Goal: Information Seeking & Learning: Check status

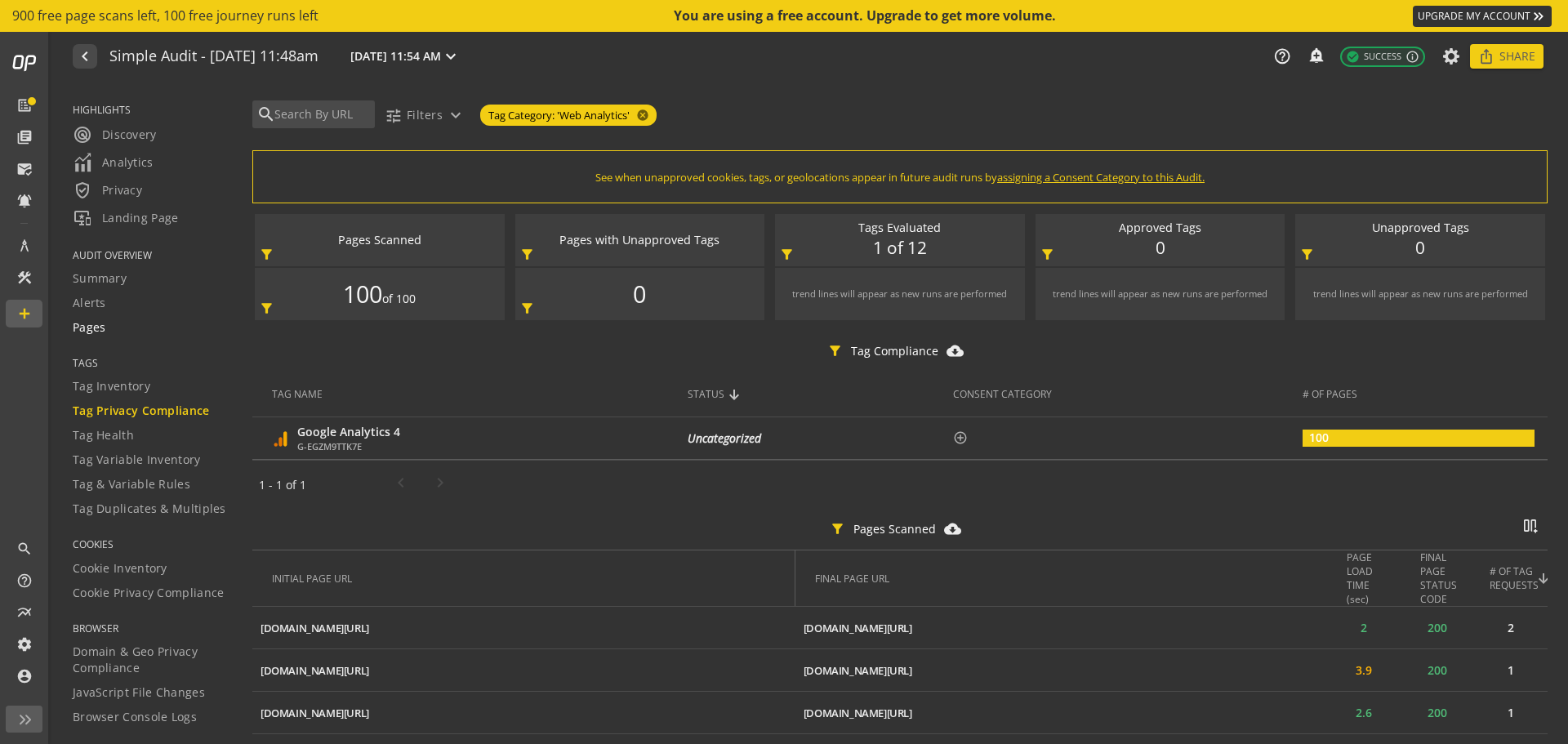
click at [94, 319] on span "Pages" at bounding box center [90, 327] width 34 height 16
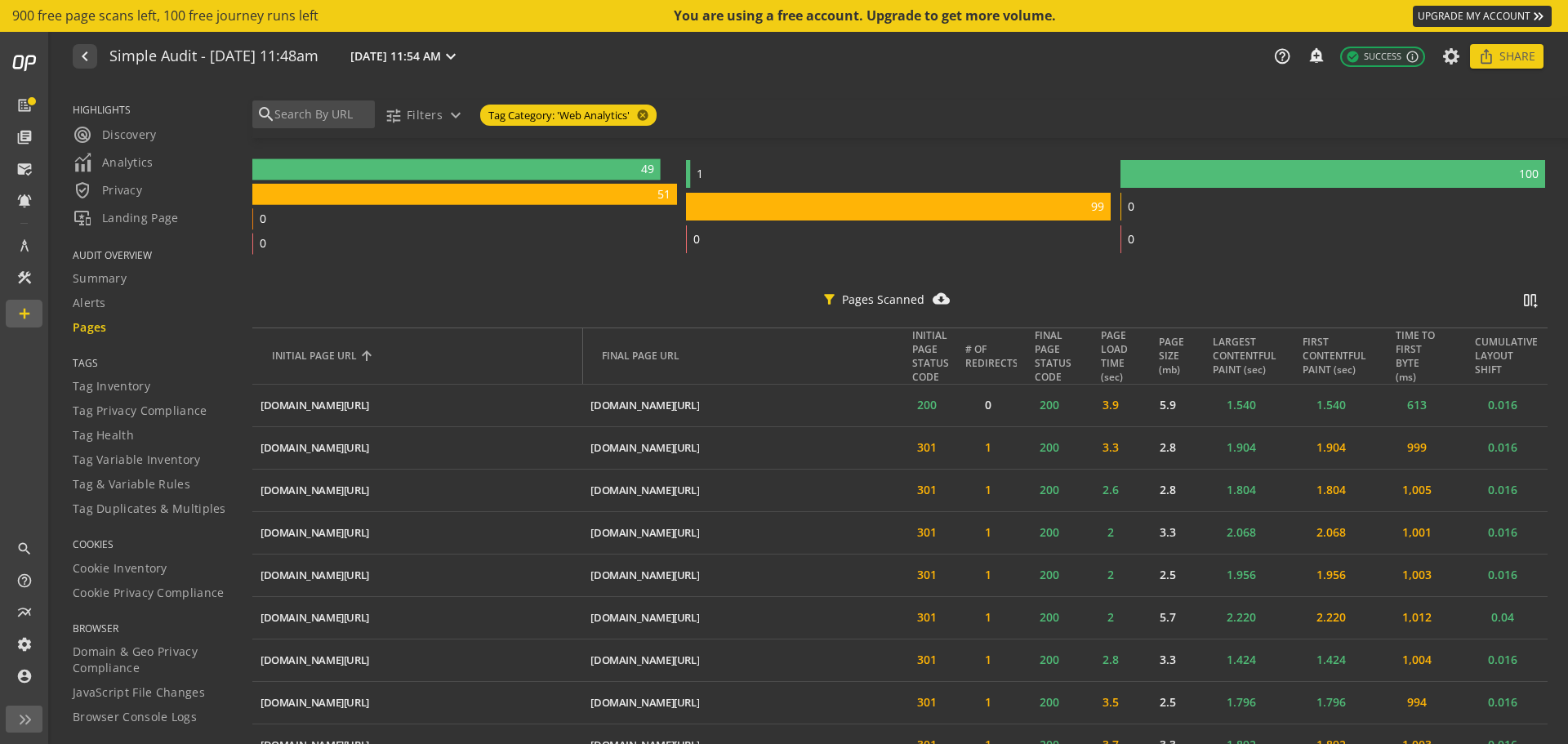
scroll to position [486, 0]
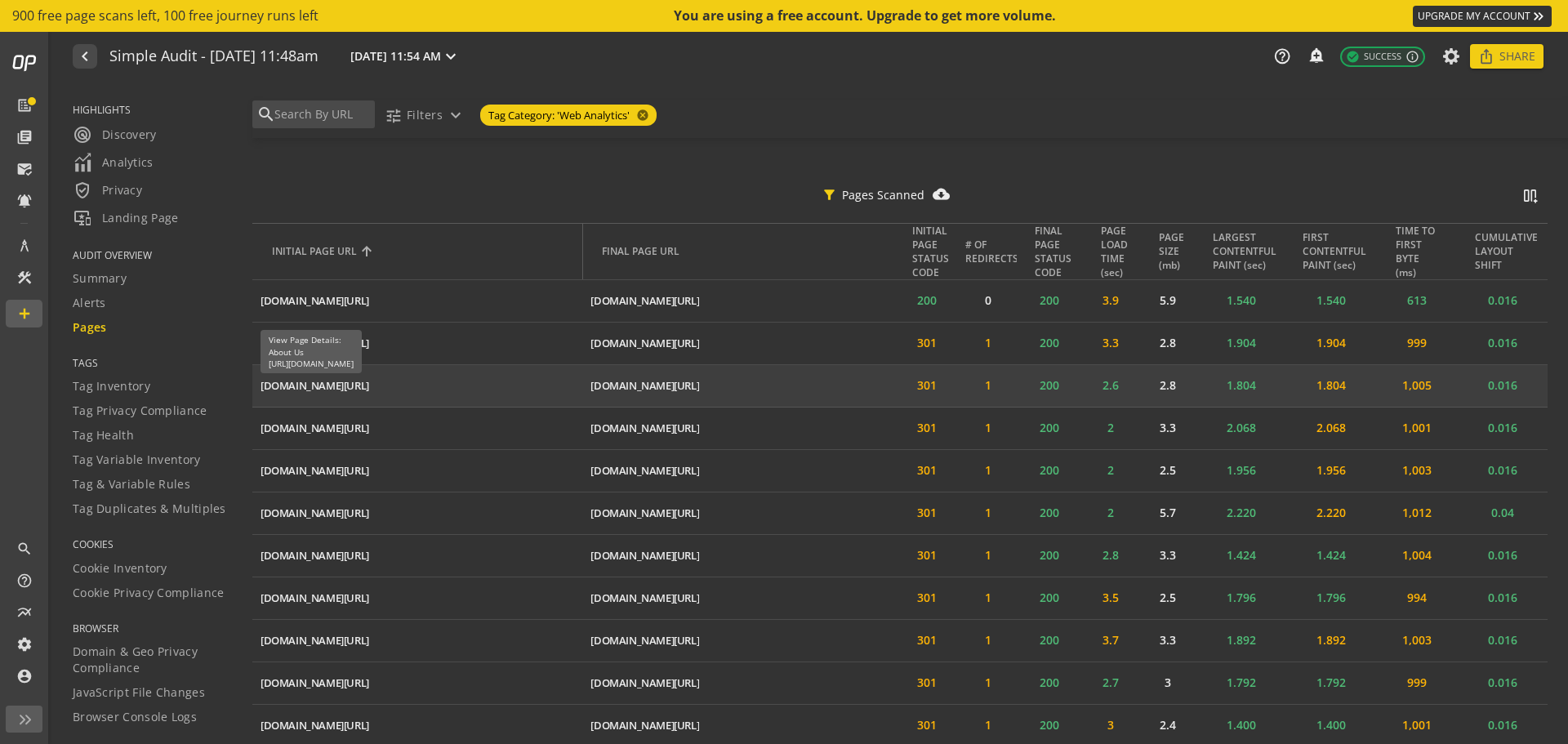
click at [331, 383] on div "[DOMAIN_NAME][URL]" at bounding box center [314, 386] width 109 height 16
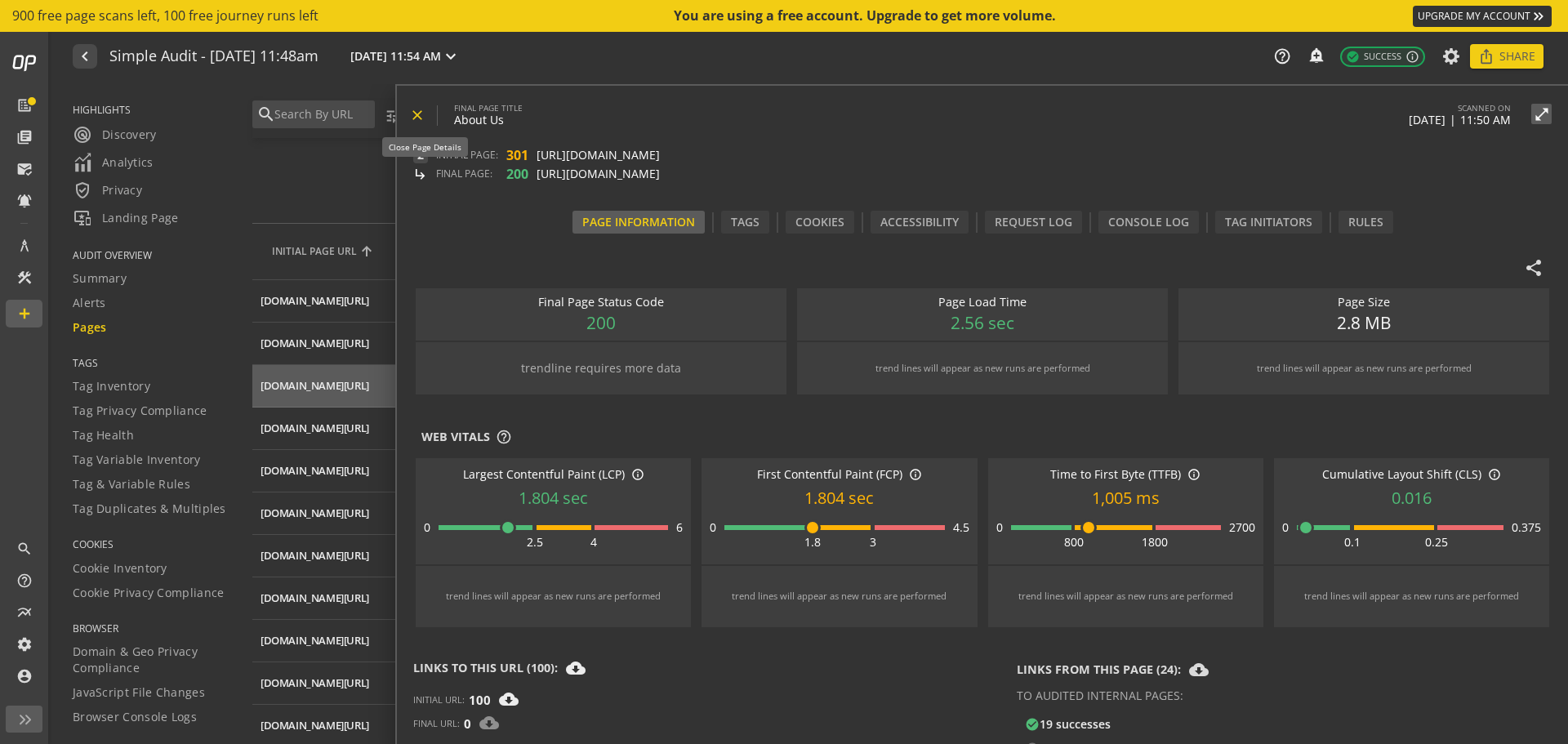
click at [416, 119] on mat-icon "close" at bounding box center [416, 114] width 16 height 16
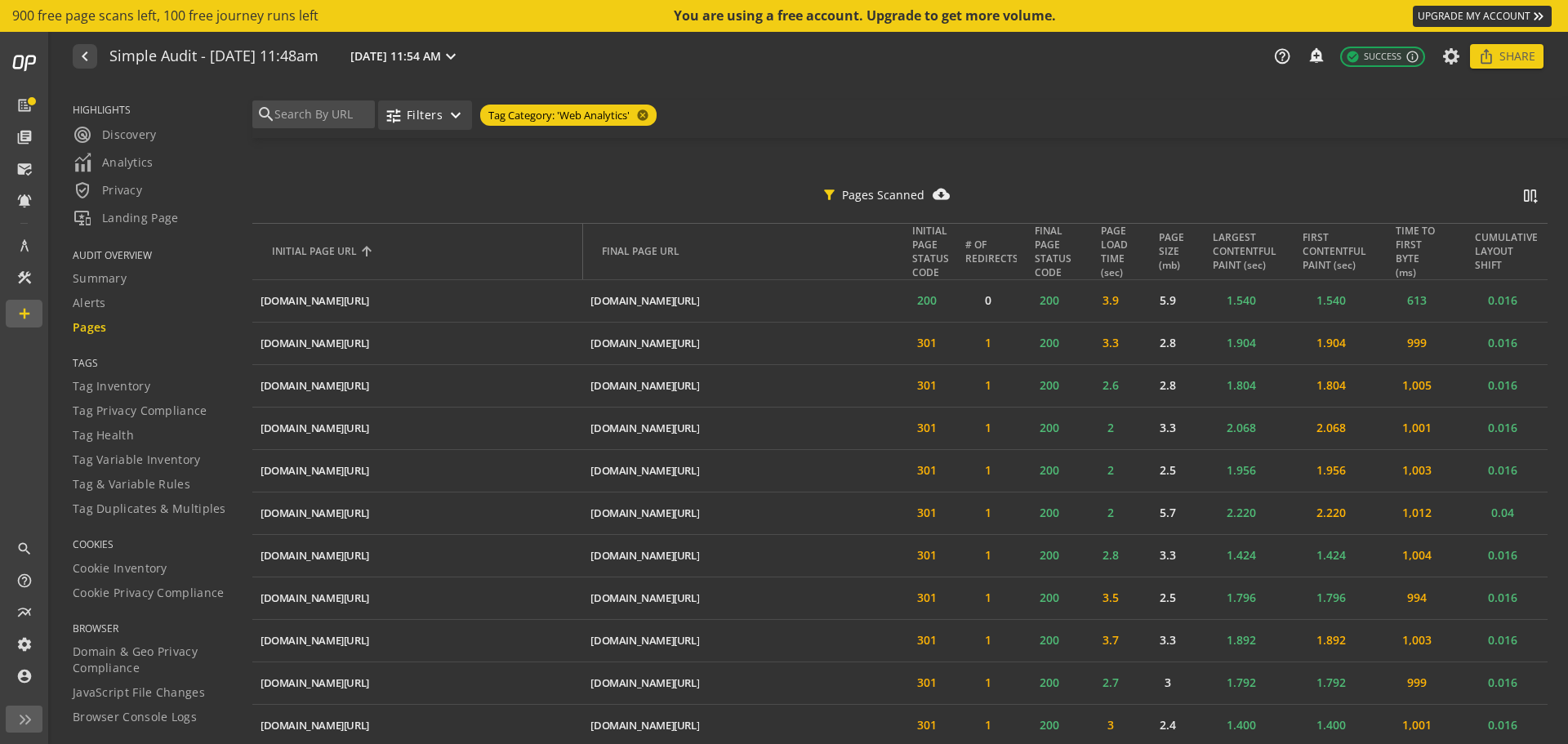
click at [453, 114] on mat-icon "expand_more" at bounding box center [456, 115] width 20 height 20
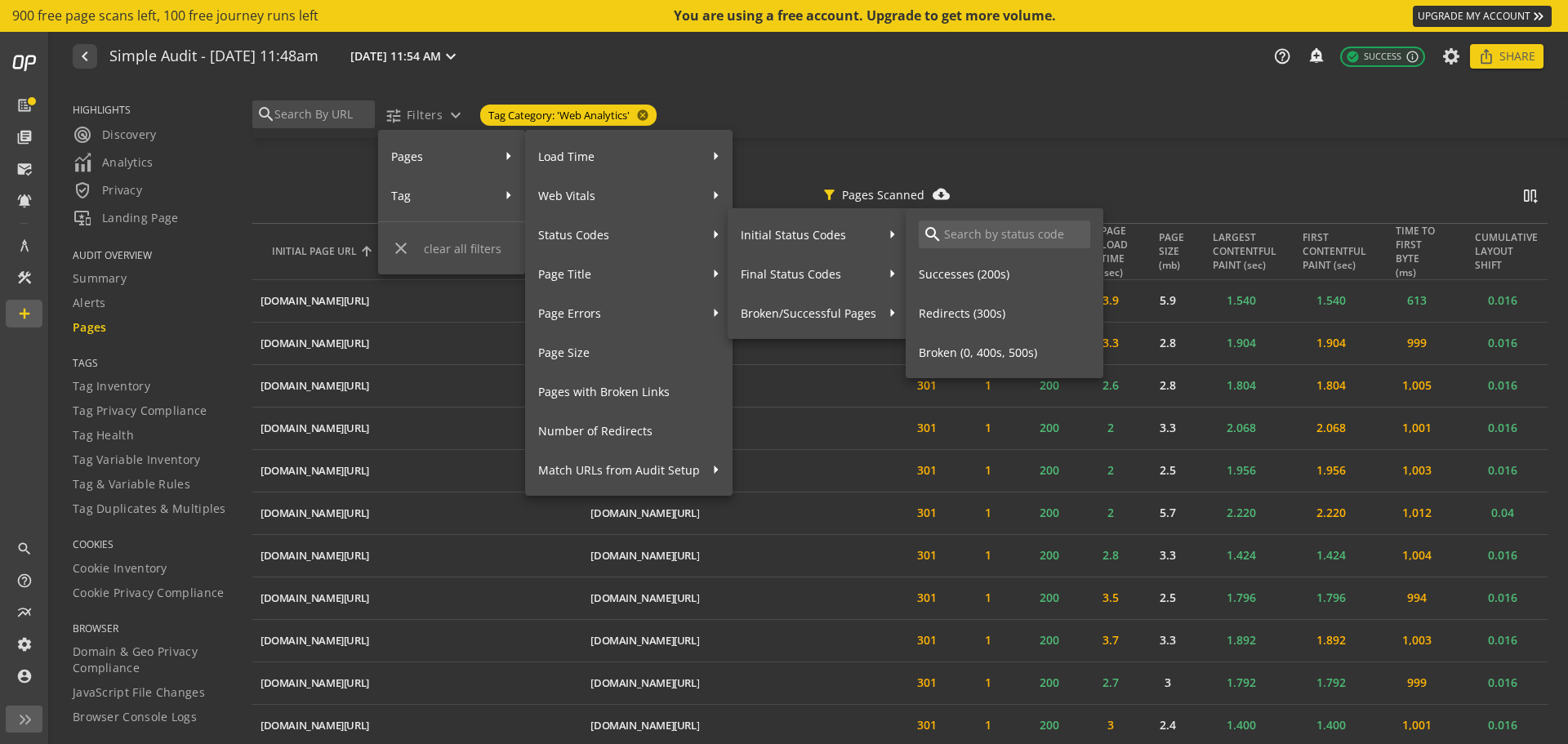
click at [988, 273] on span "Successes (200s)" at bounding box center [1004, 274] width 171 height 29
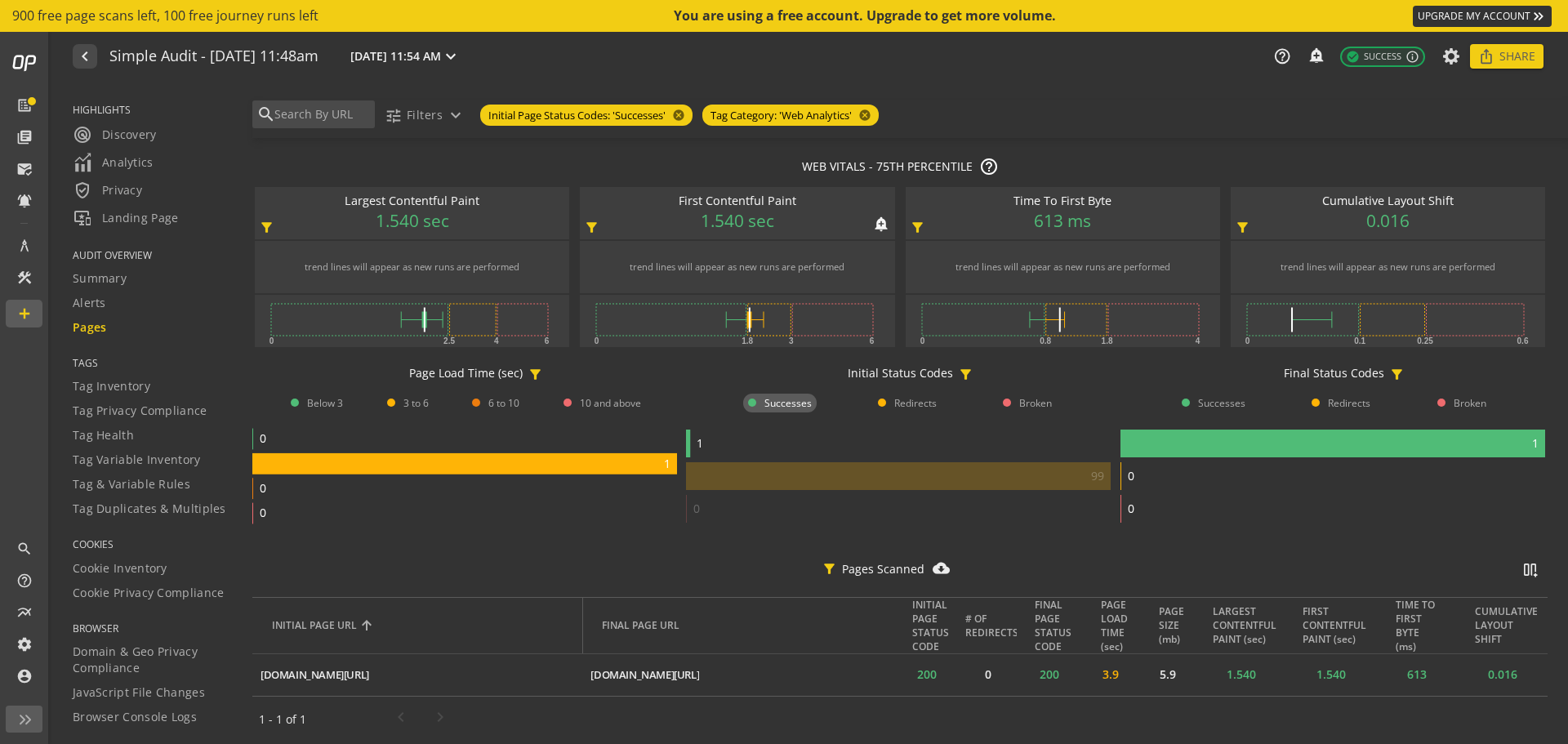
scroll to position [0, 0]
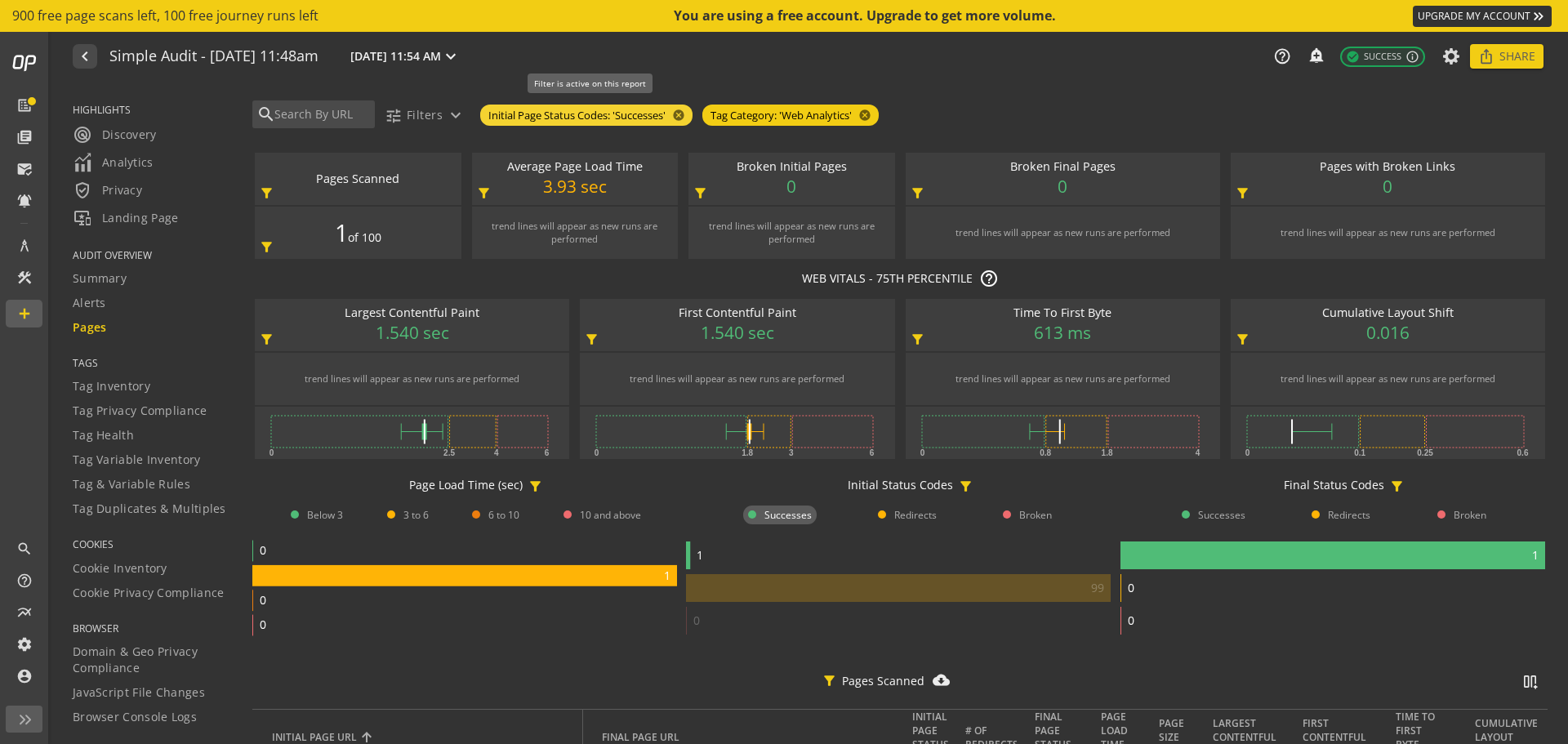
click at [619, 118] on span "Initial Page Status Codes: 'Successes'" at bounding box center [576, 115] width 177 height 16
click at [683, 112] on mat-icon "cancel" at bounding box center [676, 115] width 22 height 13
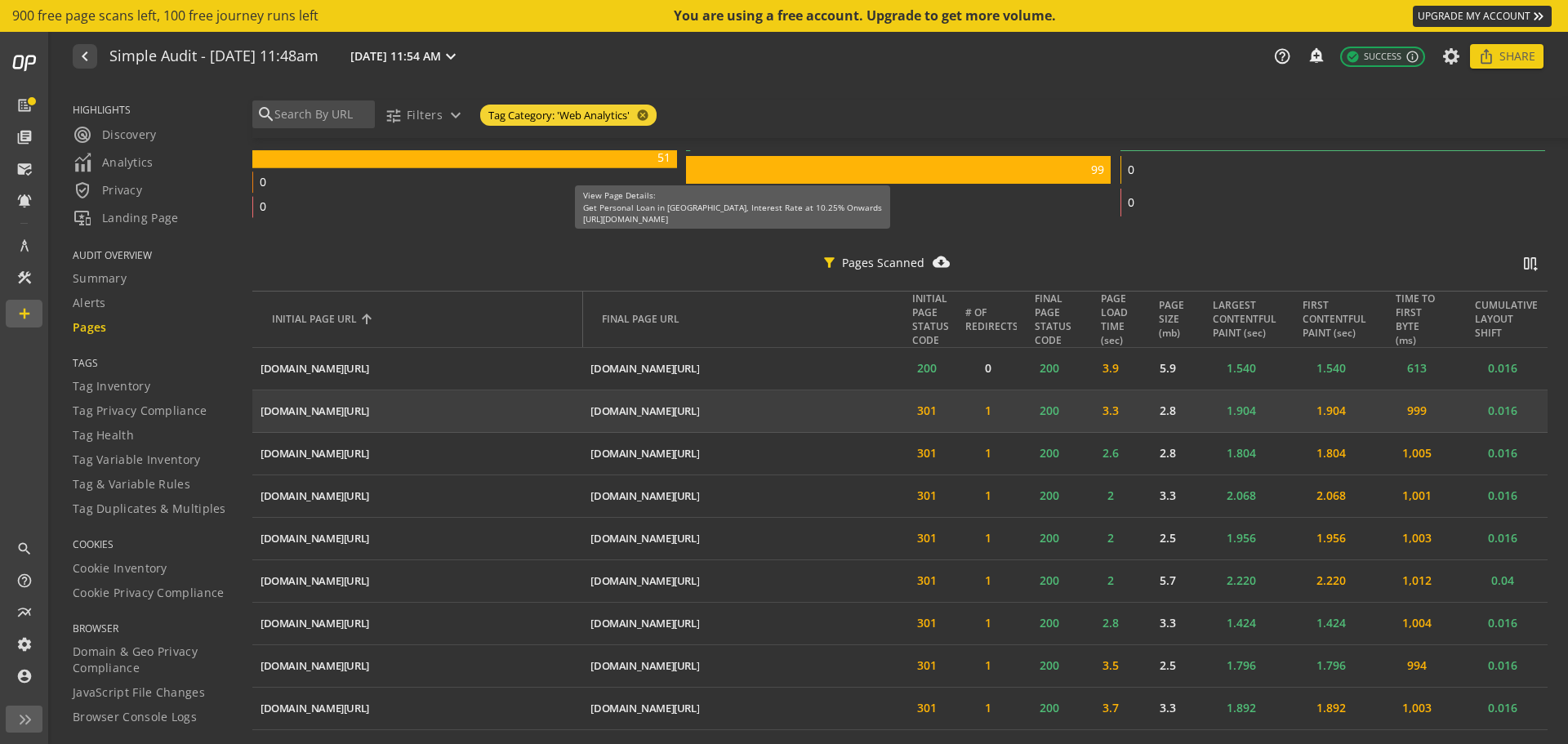
scroll to position [408, 0]
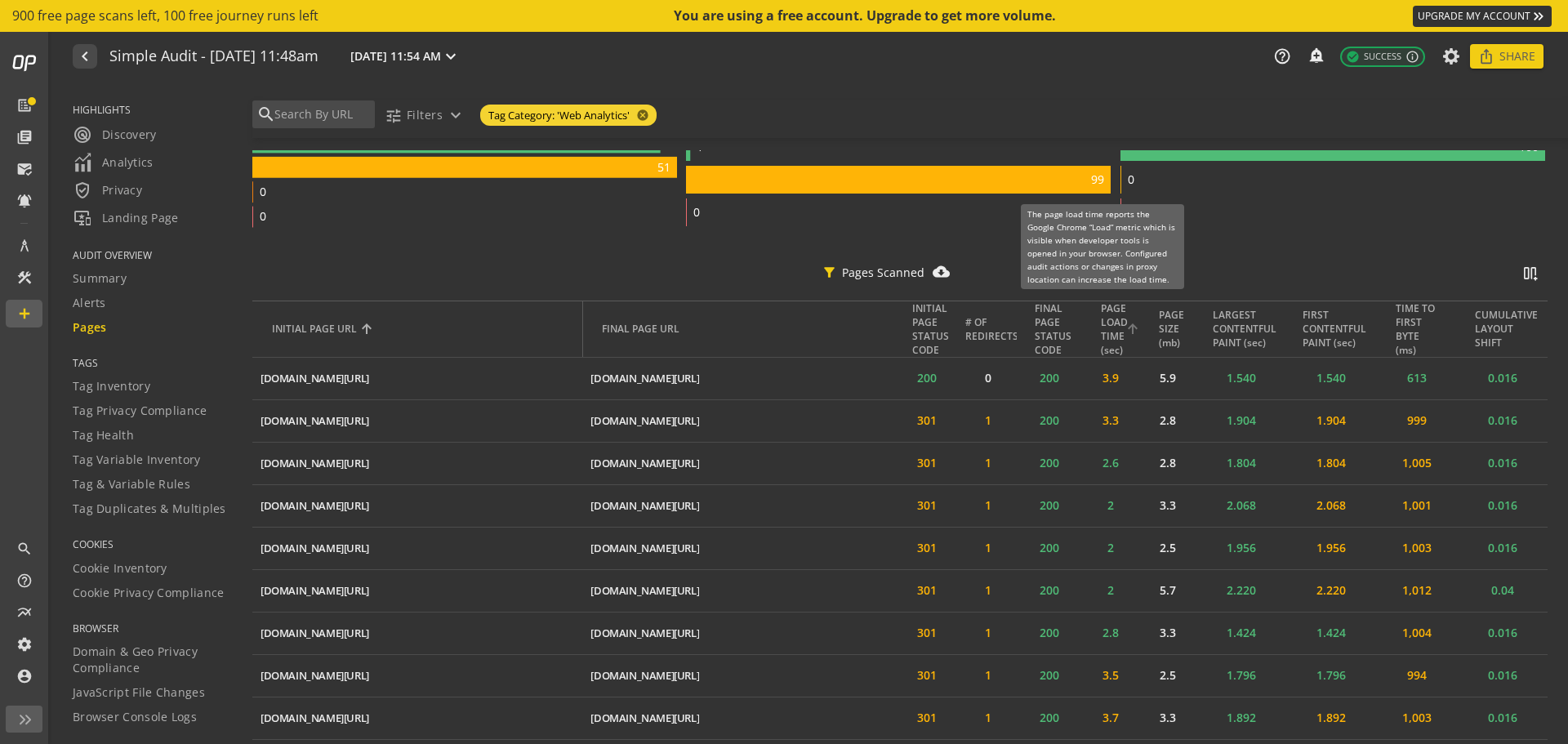
click at [1104, 317] on div "PAGE LOAD TIME (sec)" at bounding box center [1114, 328] width 27 height 55
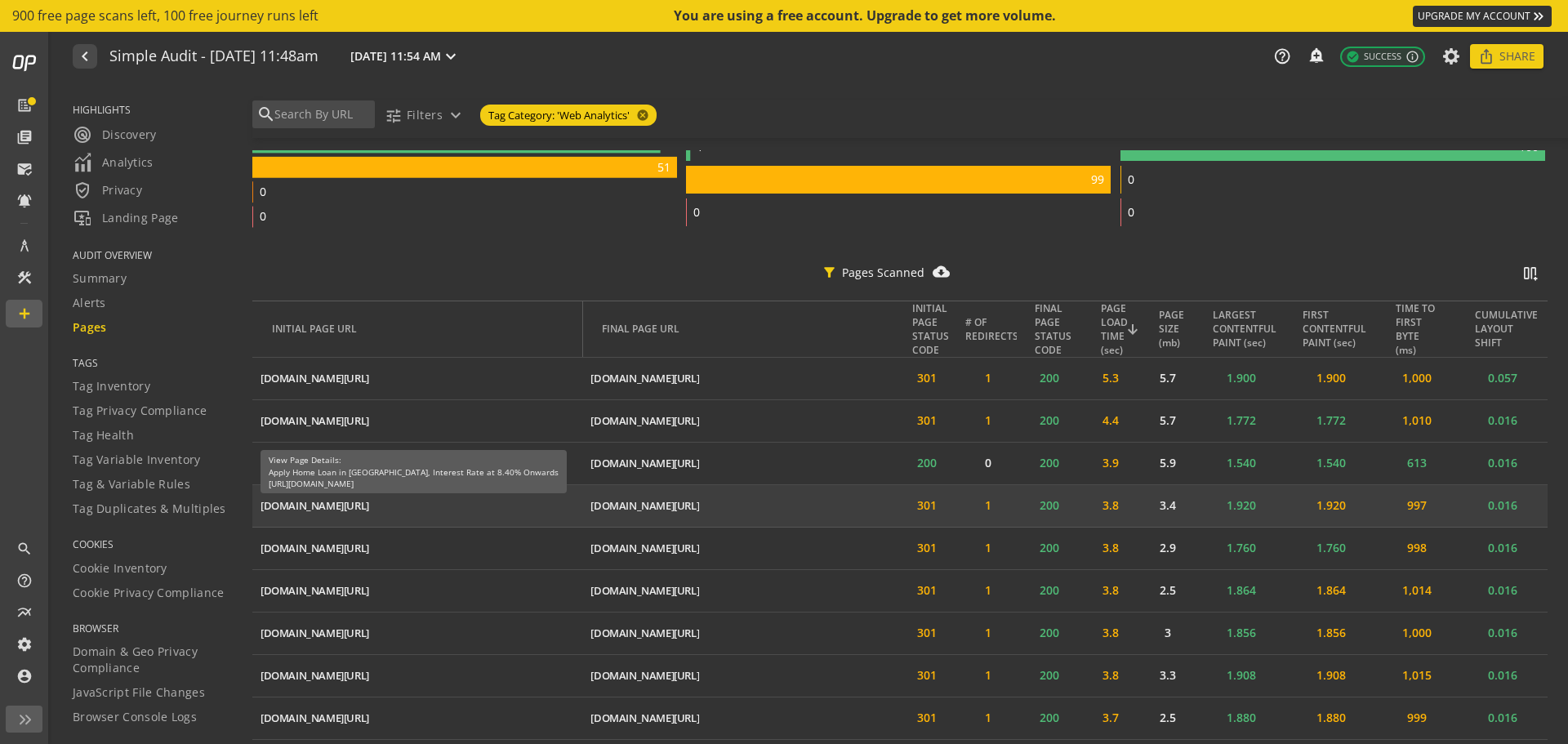
click at [369, 503] on div "[DOMAIN_NAME][URL]" at bounding box center [314, 505] width 109 height 16
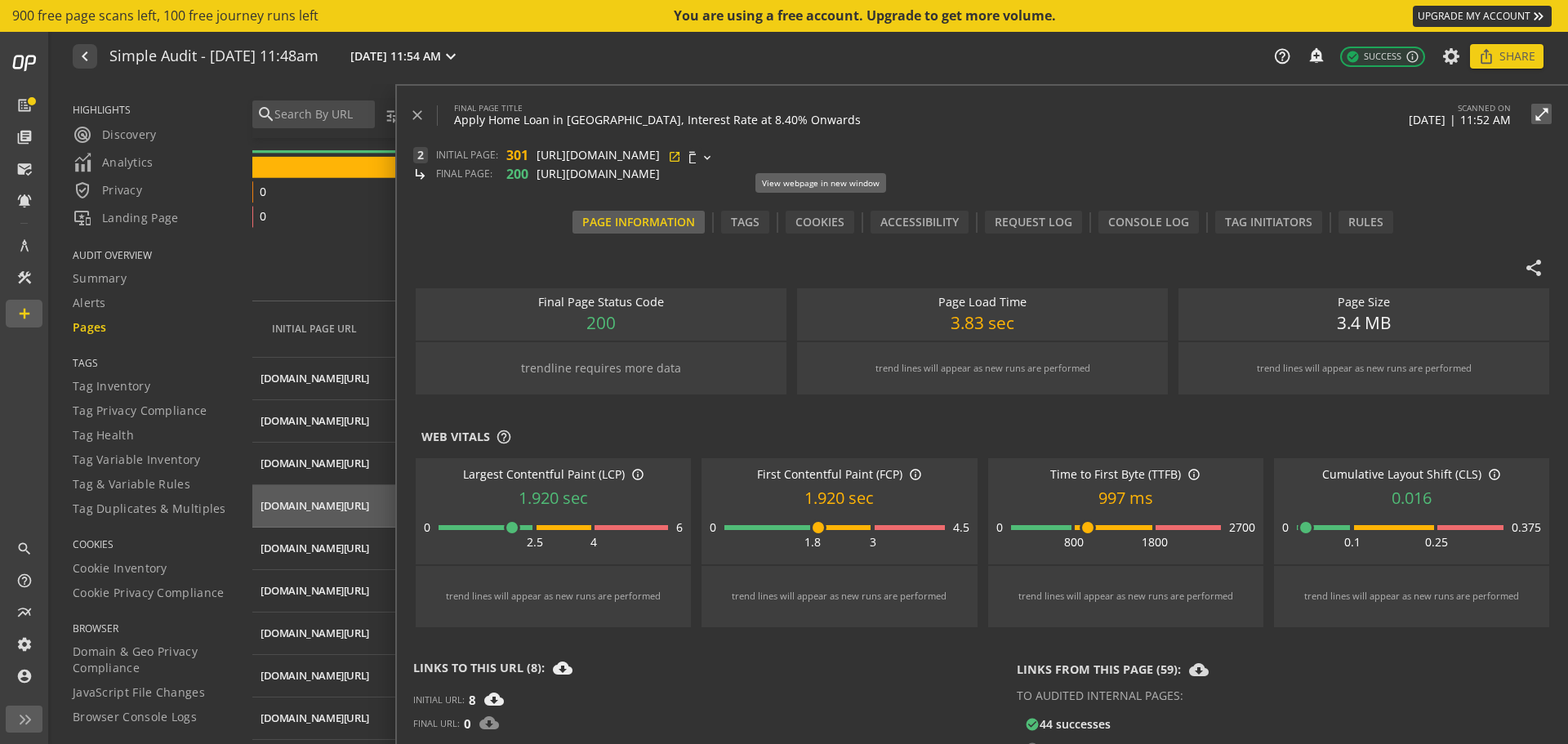
click at [681, 156] on mat-icon "open_in_new" at bounding box center [675, 155] width 13 height 13
